Goal: Use online tool/utility: Utilize a website feature to perform a specific function

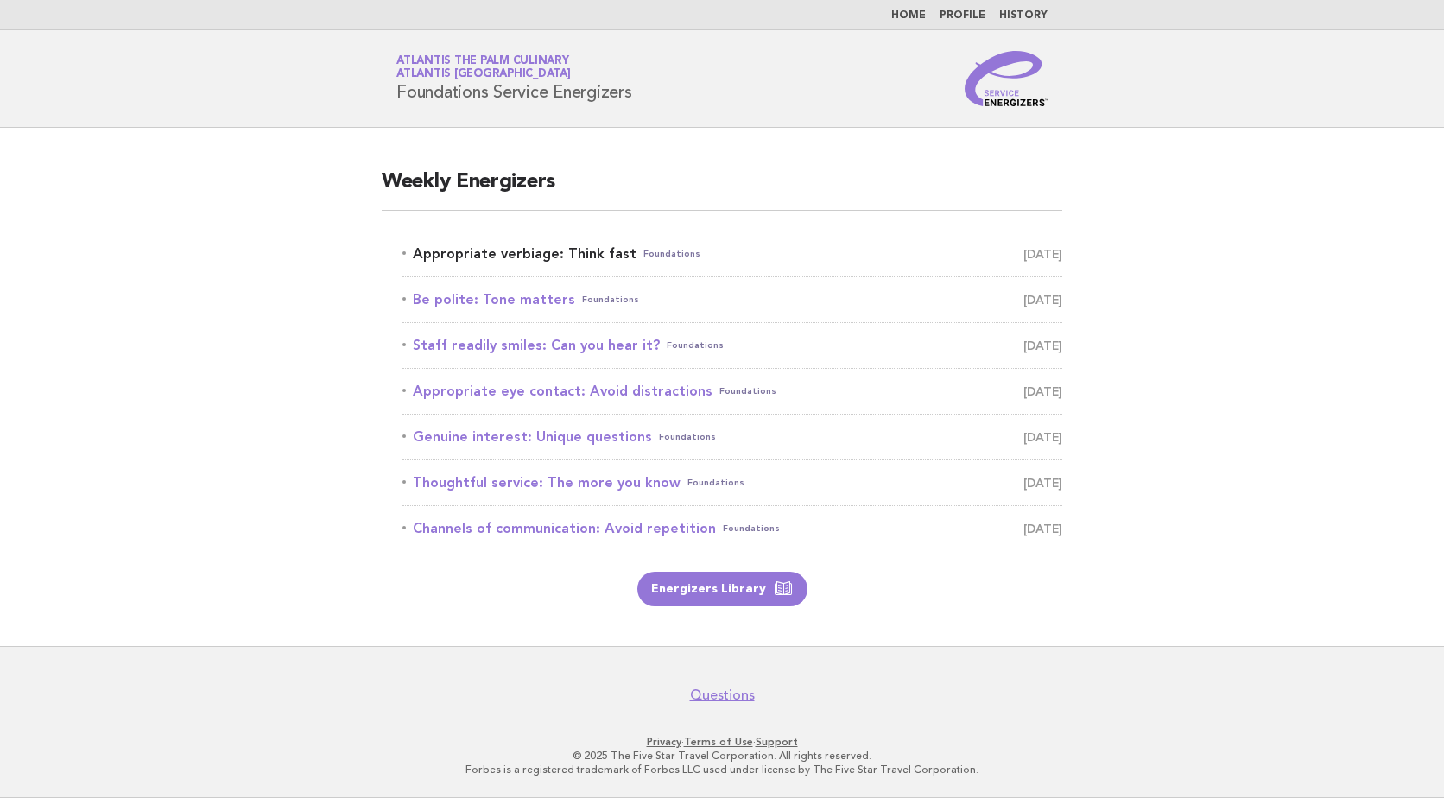
click at [553, 251] on link "Appropriate verbiage: Think fast Foundations [DATE]" at bounding box center [733, 254] width 660 height 24
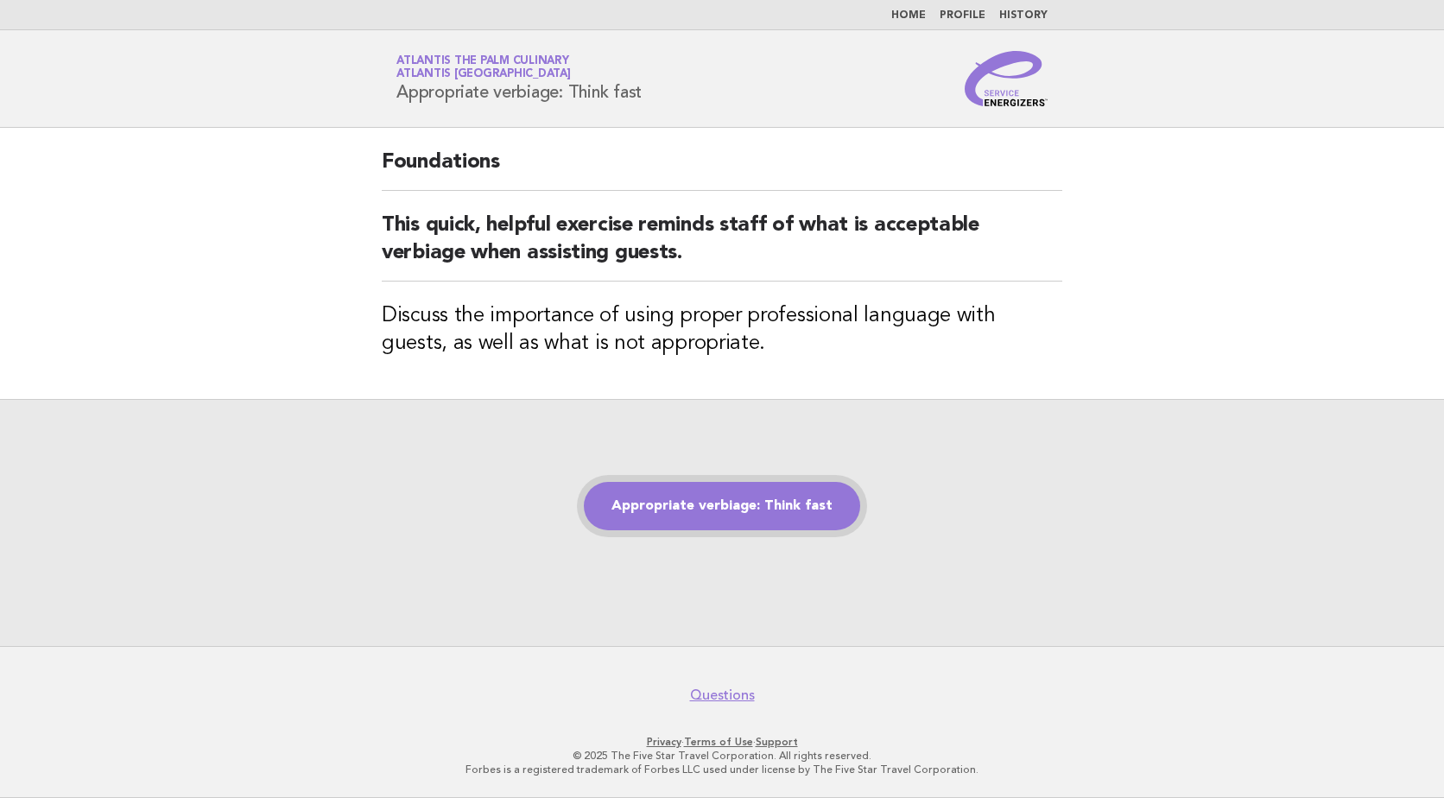
click at [721, 493] on link "Appropriate verbiage: Think fast" at bounding box center [722, 506] width 276 height 48
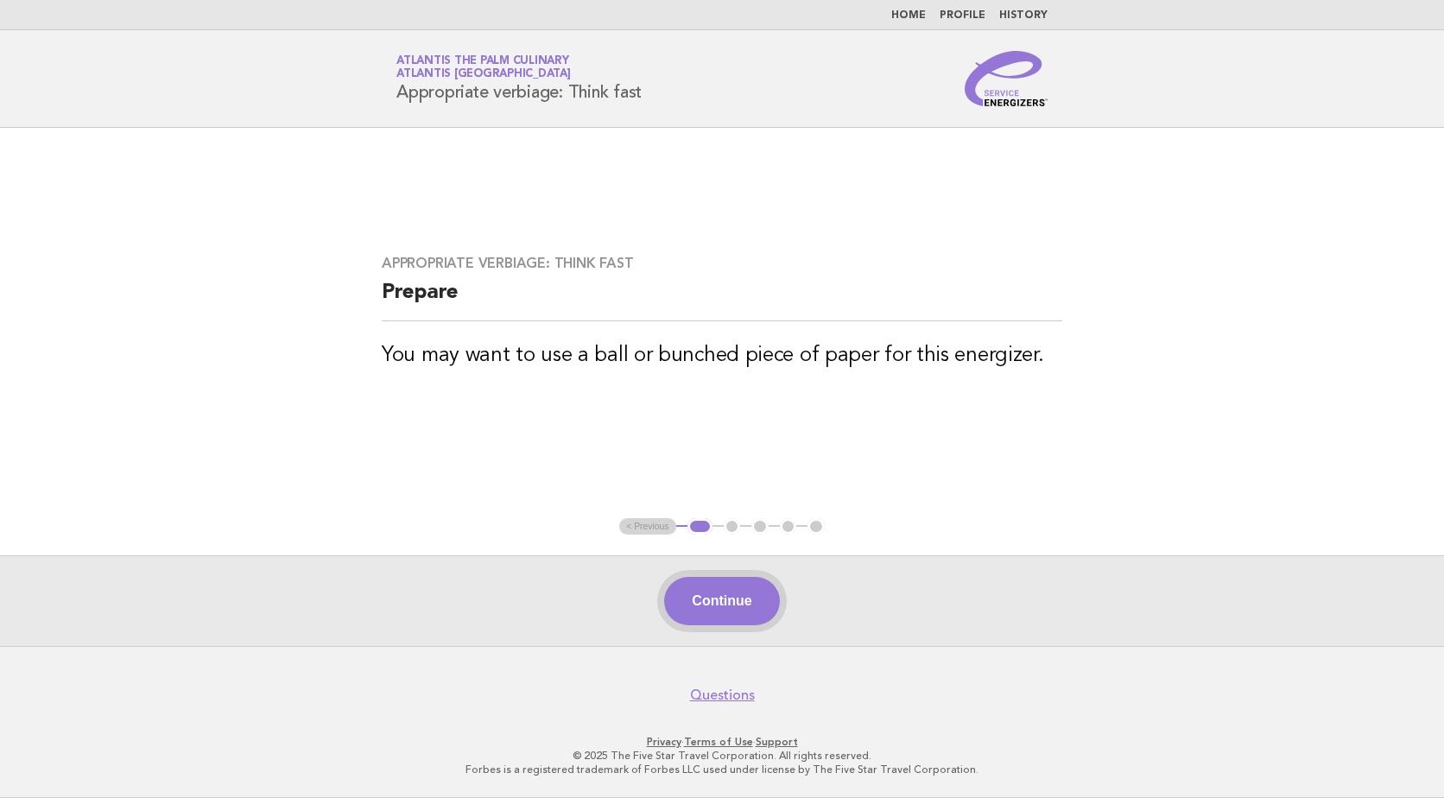
click at [757, 601] on button "Continue" at bounding box center [721, 601] width 115 height 48
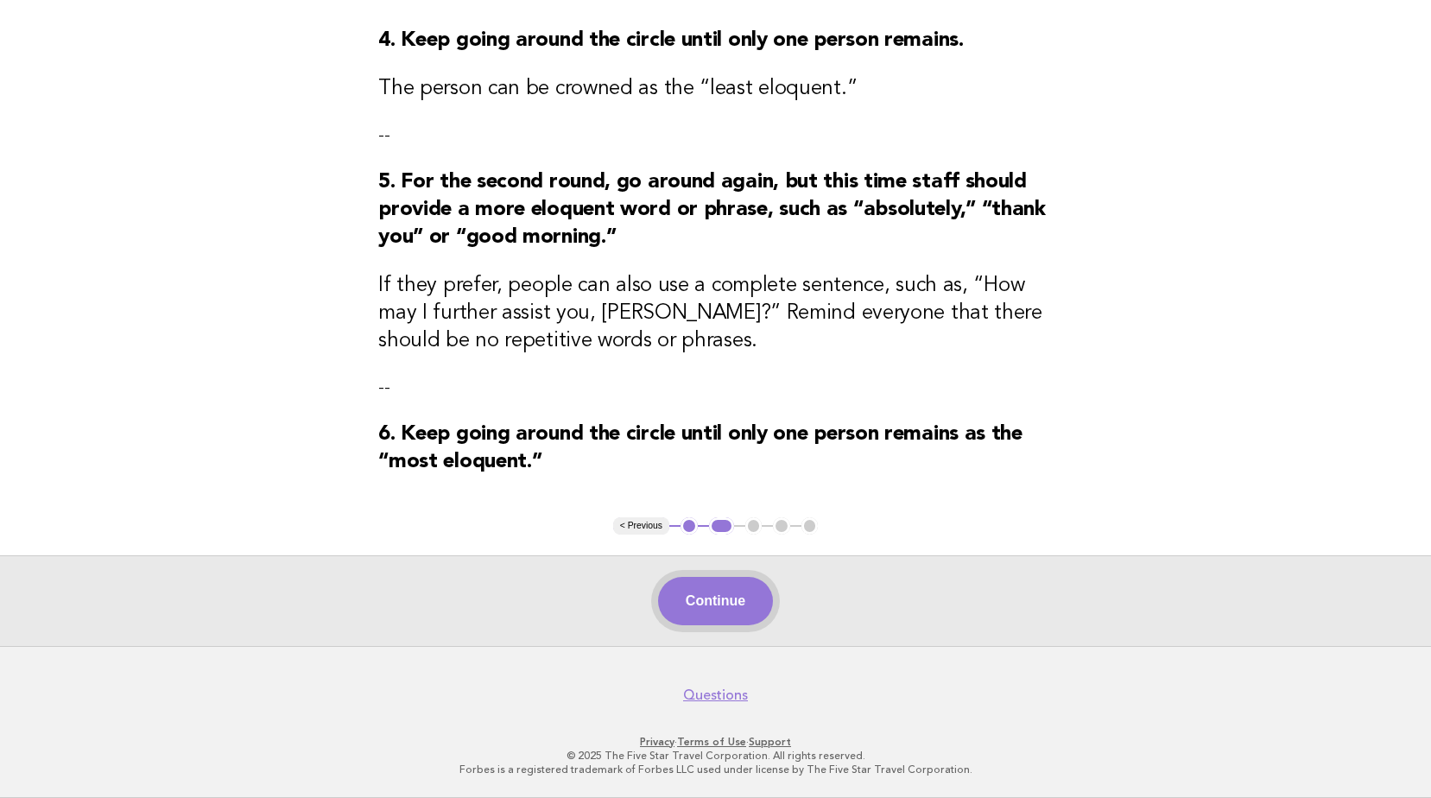
click at [752, 605] on button "Continue" at bounding box center [715, 601] width 115 height 48
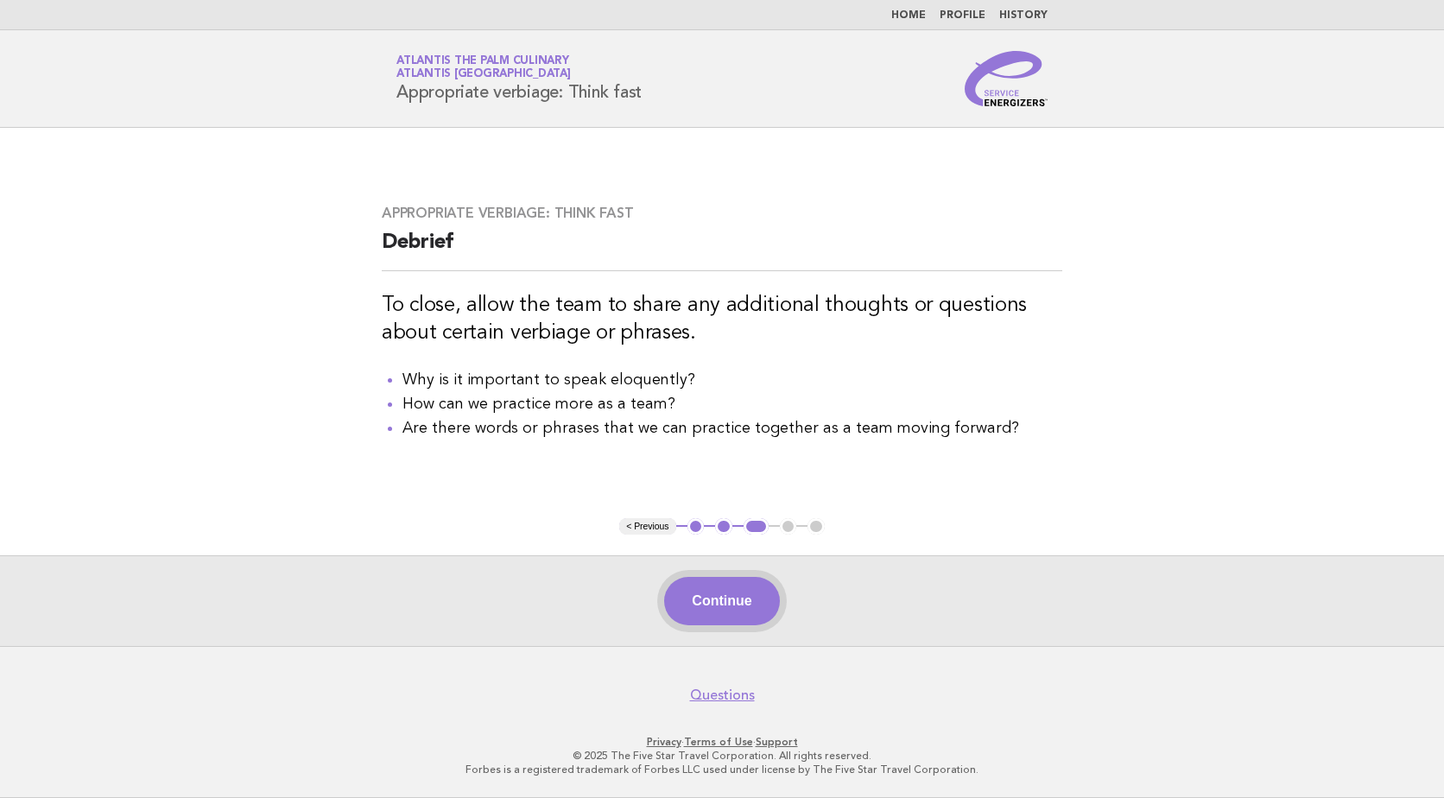
click at [714, 594] on button "Continue" at bounding box center [721, 601] width 115 height 48
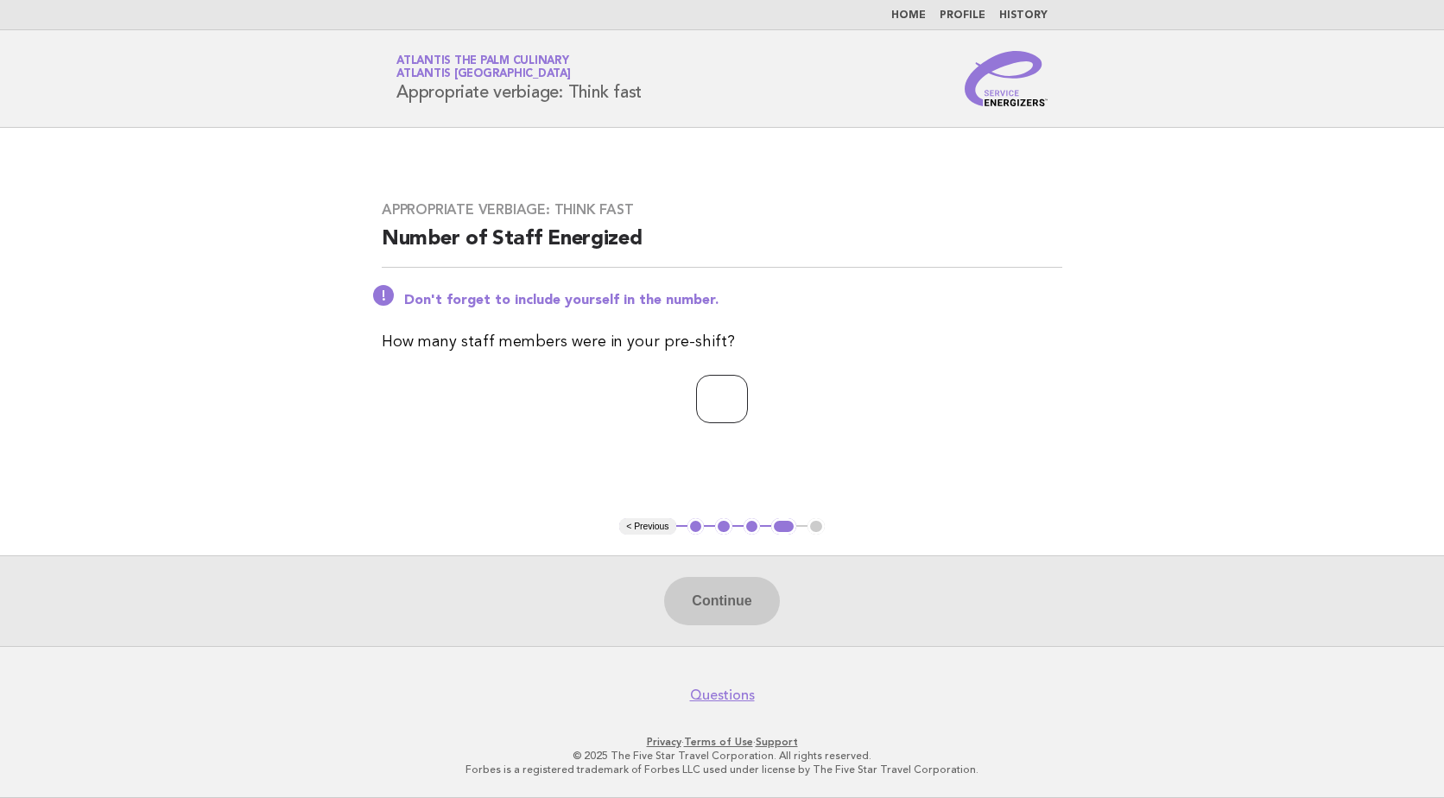
click at [727, 407] on input "number" at bounding box center [722, 399] width 52 height 48
type input "**"
click at [720, 603] on button "Continue" at bounding box center [721, 601] width 115 height 48
